Goal: Task Accomplishment & Management: Manage account settings

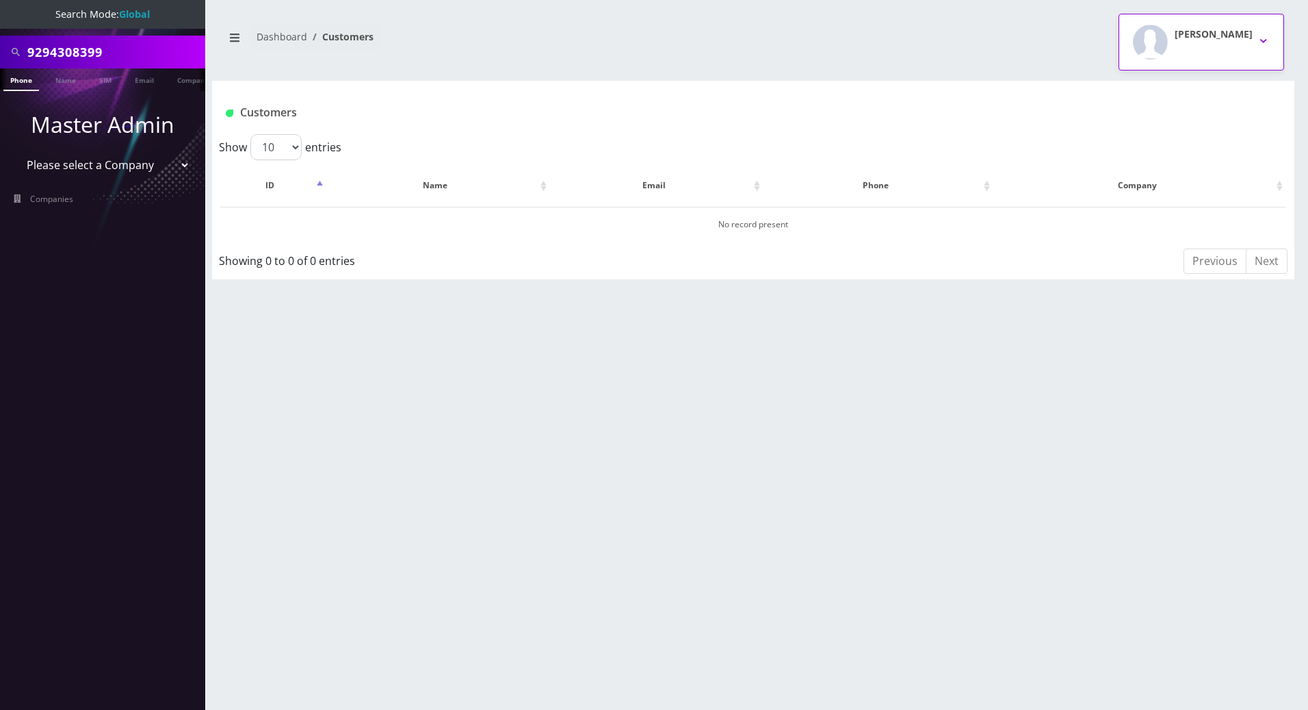
click at [1261, 36] on button "[PERSON_NAME]" at bounding box center [1202, 42] width 166 height 57
click at [1155, 85] on link "Logout" at bounding box center [1202, 86] width 166 height 19
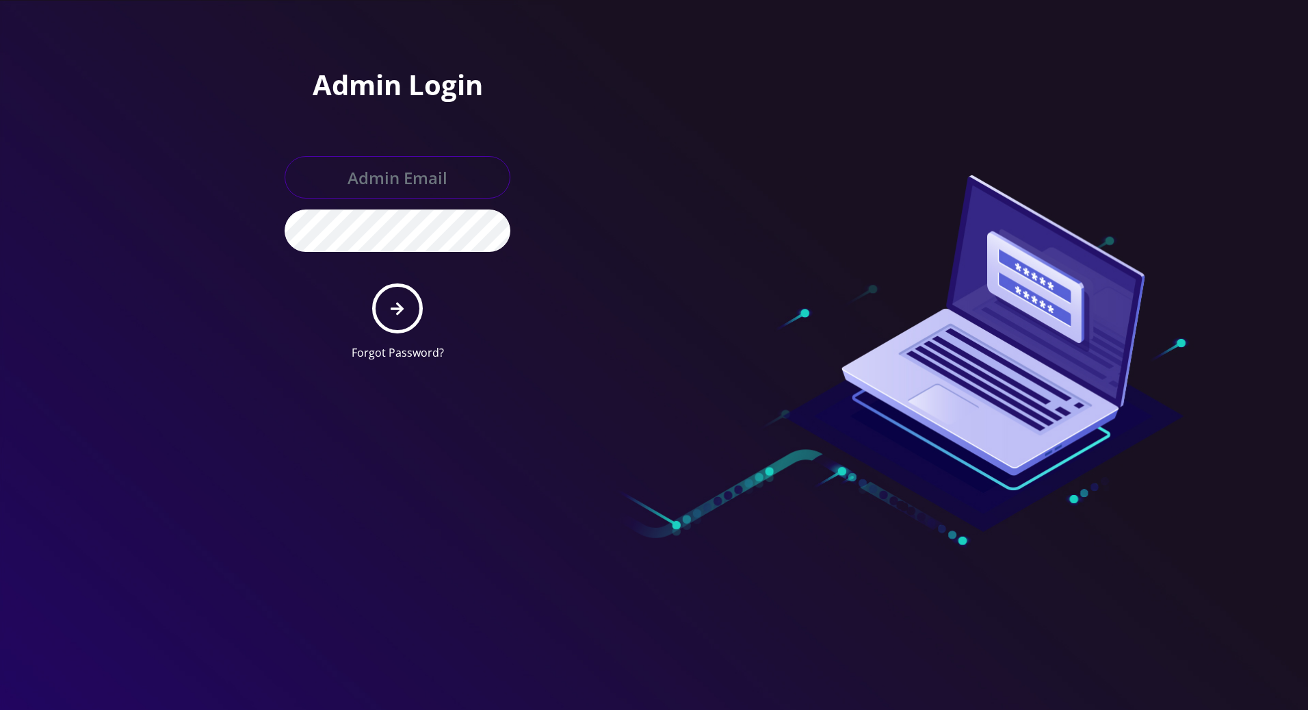
type input "tracy@teltik.com"
click at [764, 190] on div at bounding box center [849, 186] width 390 height 372
